Goal: Information Seeking & Learning: Find specific fact

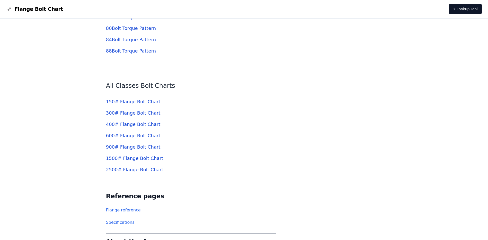
scroll to position [1828, 0]
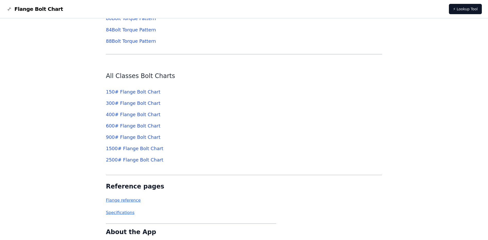
click at [120, 104] on link "300 # Flange Bolt Chart" at bounding box center [133, 102] width 55 height 5
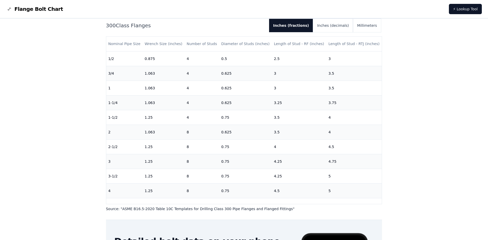
scroll to position [51, 0]
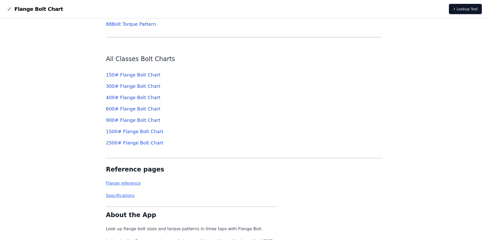
scroll to position [1854, 0]
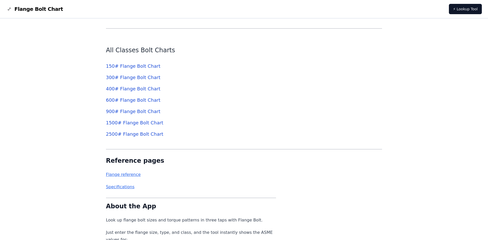
click at [132, 175] on link "Flange reference" at bounding box center [123, 174] width 35 height 5
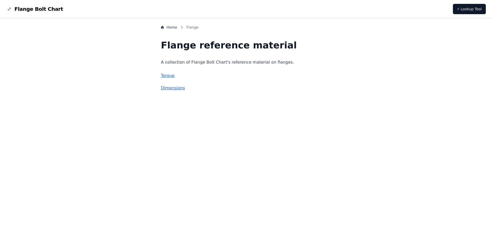
click at [185, 88] on link "Dimensions" at bounding box center [173, 87] width 24 height 5
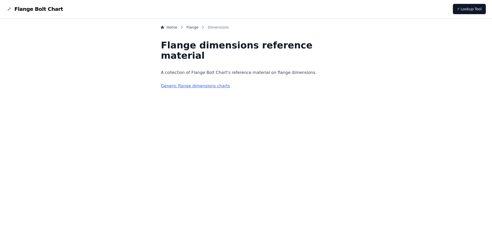
click at [188, 84] on link "Generic flange dimensions charts" at bounding box center [195, 85] width 69 height 5
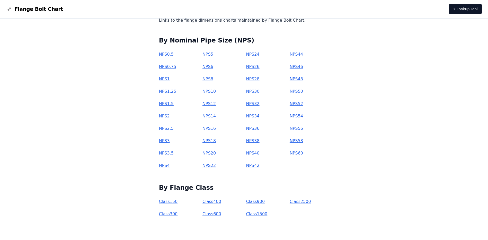
scroll to position [53, 0]
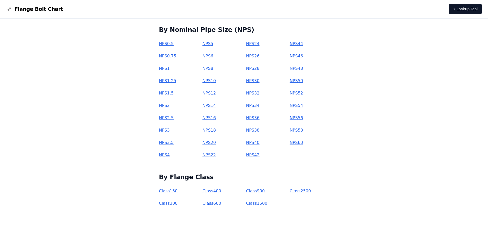
click at [257, 116] on link "NPS 36" at bounding box center [252, 117] width 13 height 5
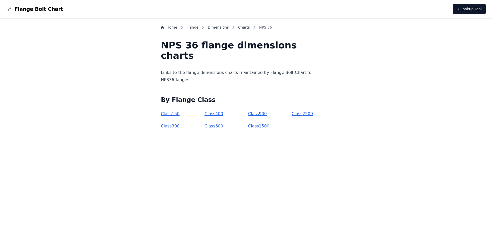
click at [223, 114] on link "Class 400" at bounding box center [214, 113] width 19 height 5
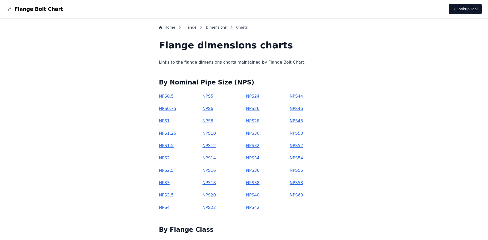
scroll to position [53, 0]
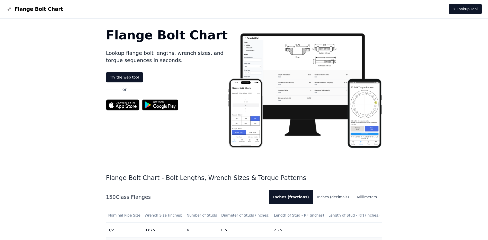
scroll to position [1854, 0]
